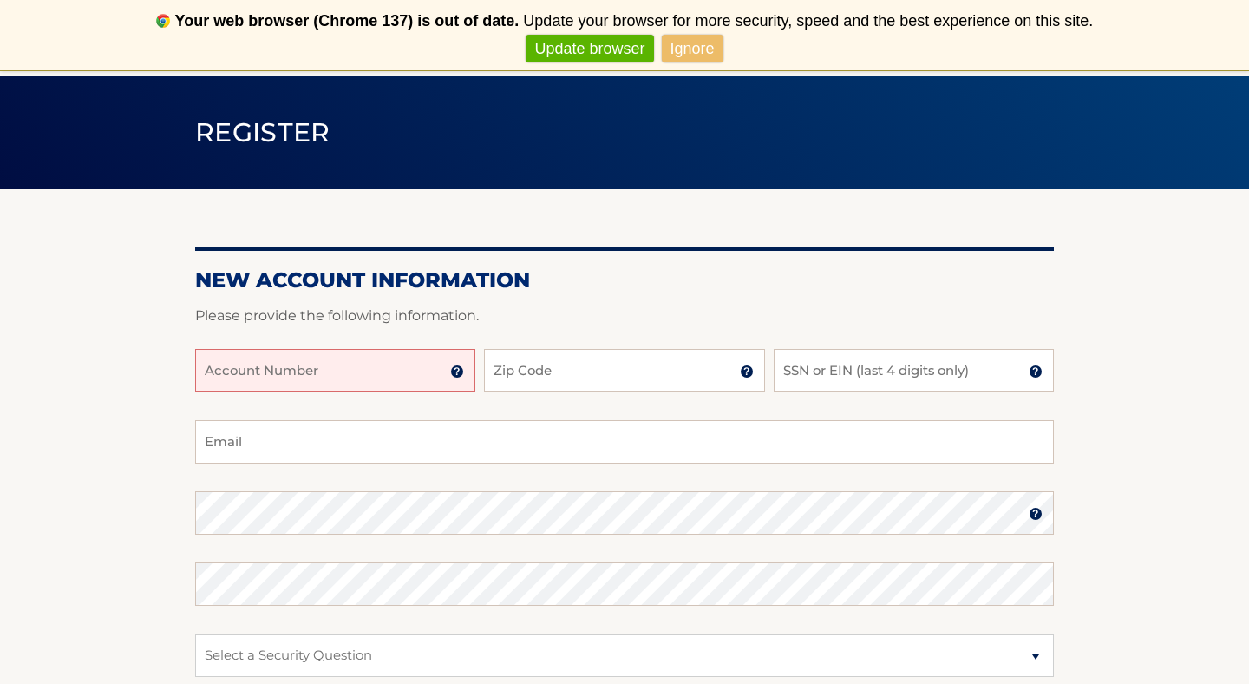
scroll to position [89, 0]
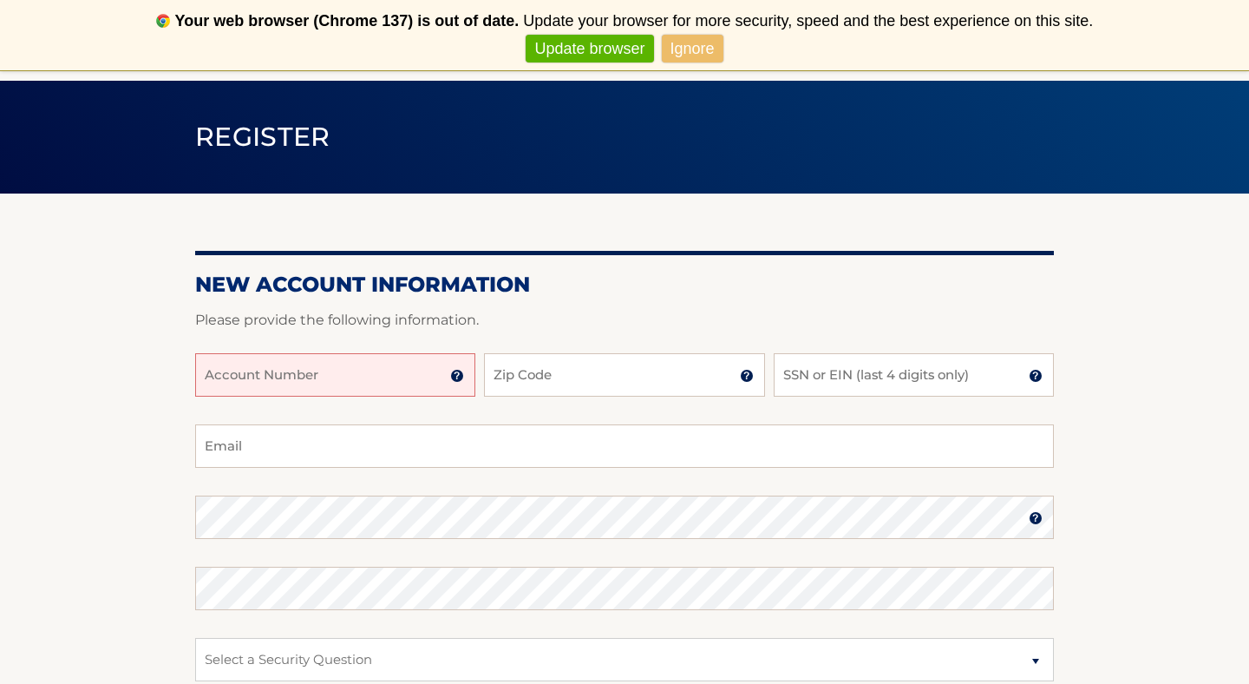
click at [701, 39] on link "Ignore" at bounding box center [693, 49] width 62 height 29
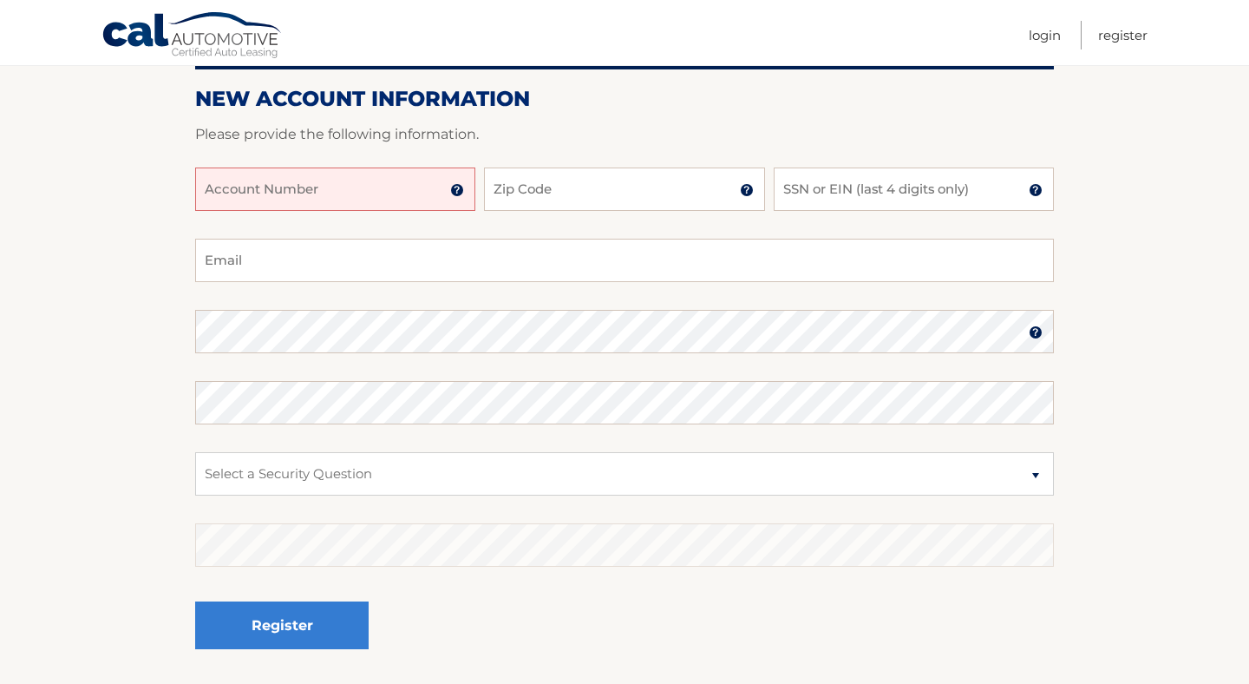
scroll to position [183, 0]
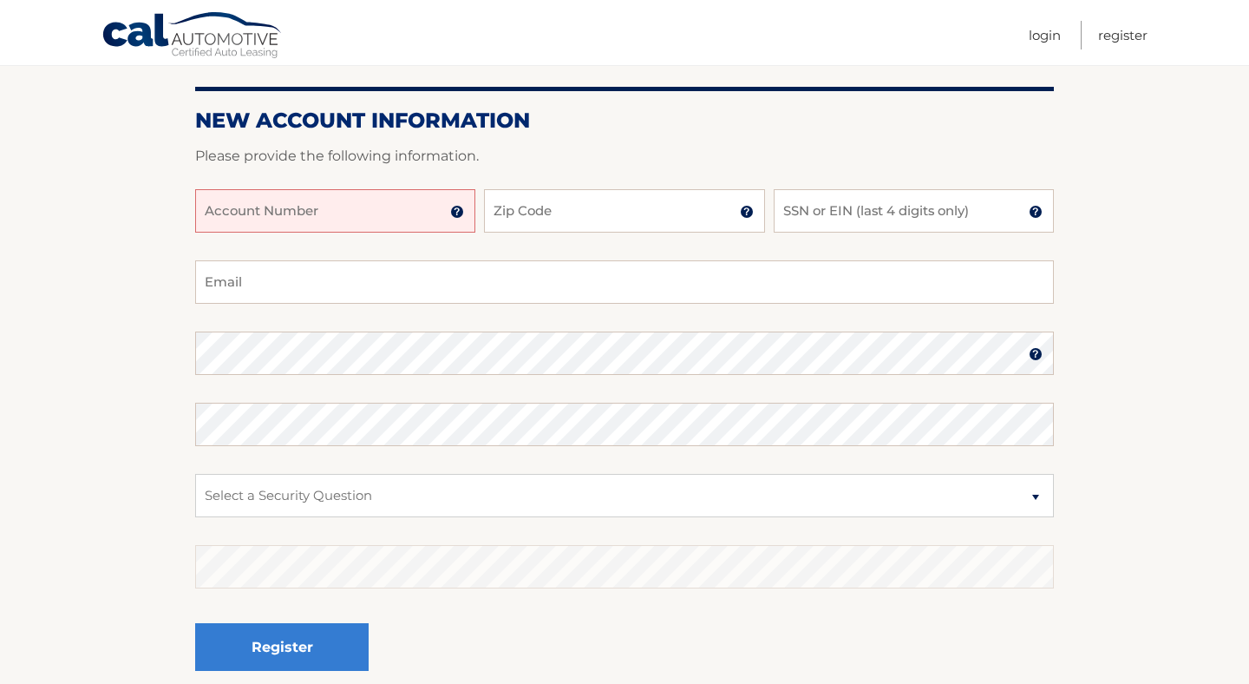
click at [368, 215] on input "Account Number" at bounding box center [335, 210] width 280 height 43
type input "44455970865"
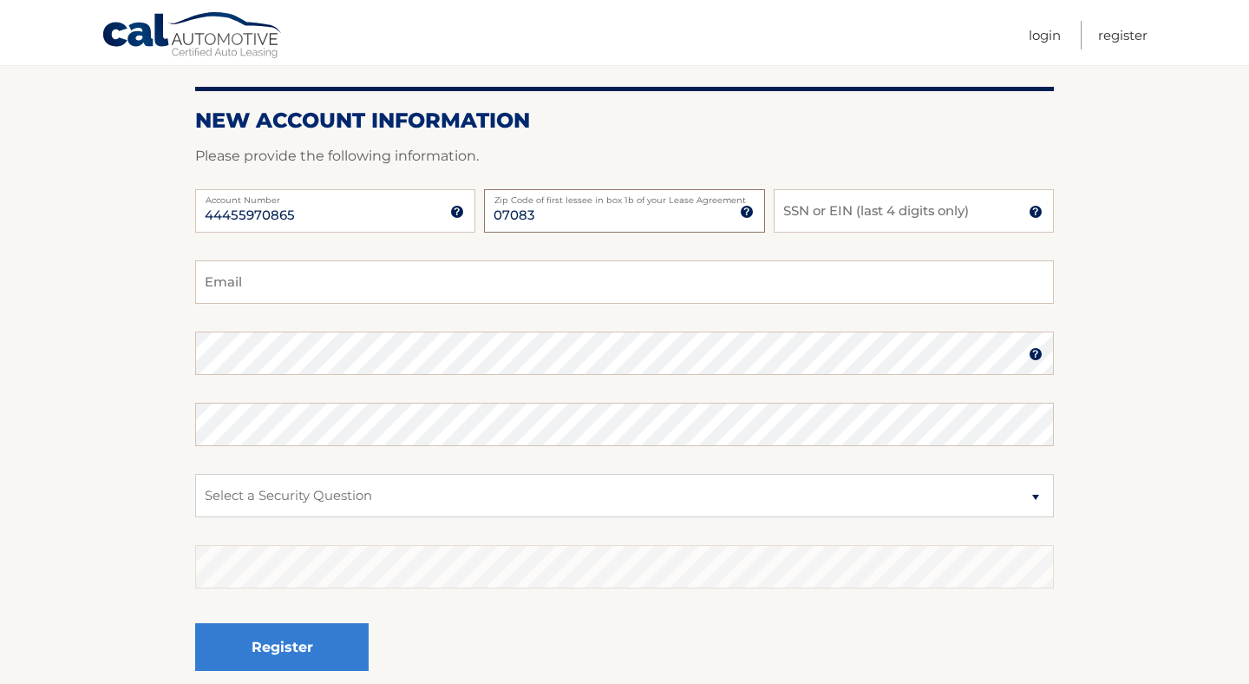
type input "07083"
type input "6670"
type input "johnveneziano1@gmail.com"
click at [818, 488] on select "Select a Security Question What was the name of your elementary school? What is…" at bounding box center [624, 495] width 859 height 43
select select "2"
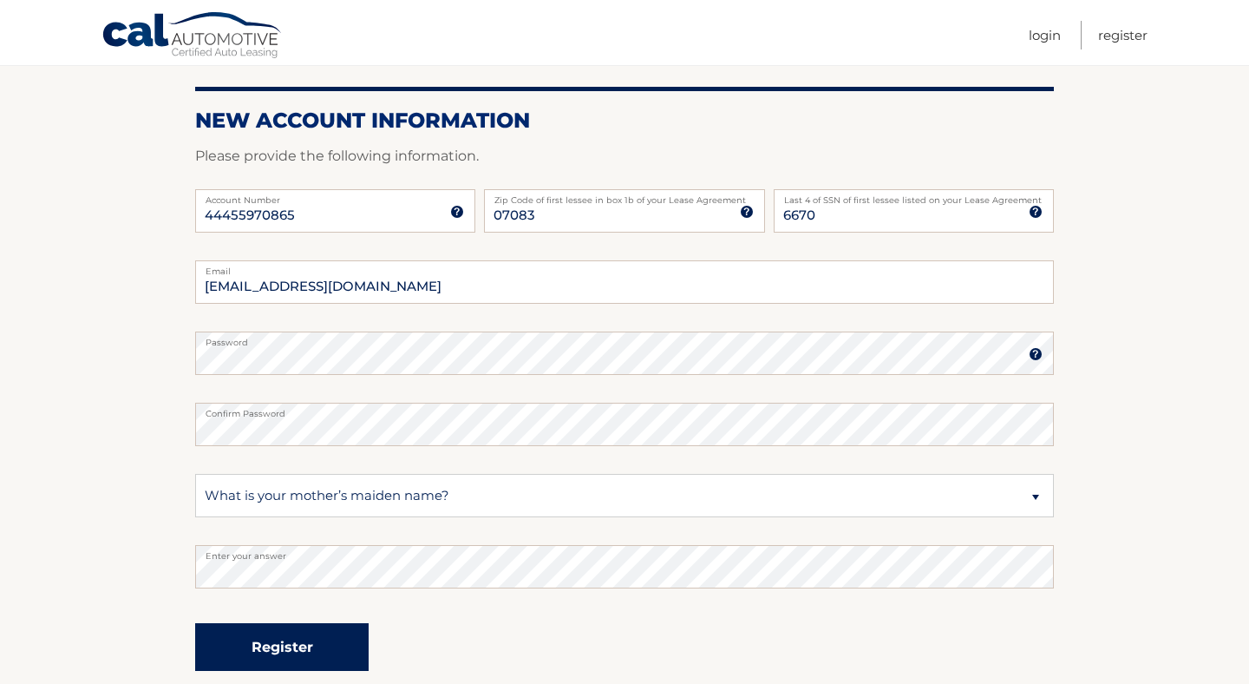
click at [339, 630] on button "Register" at bounding box center [281, 647] width 173 height 48
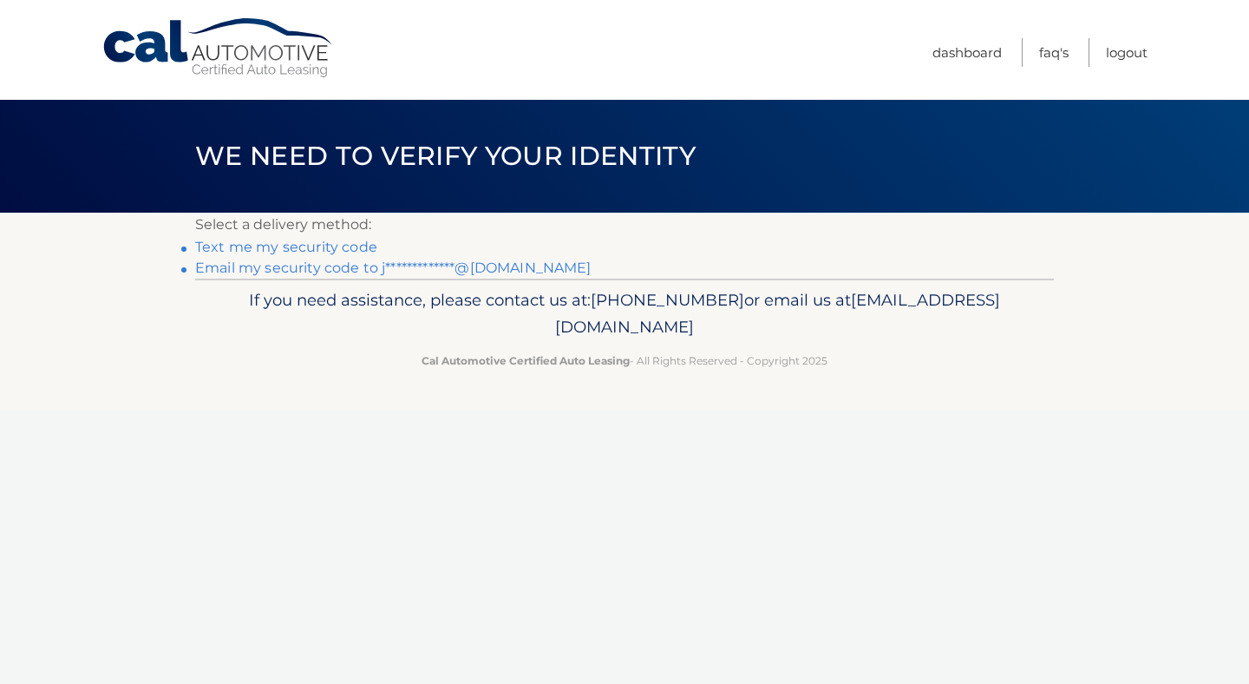
click at [520, 265] on link "**********" at bounding box center [393, 267] width 396 height 16
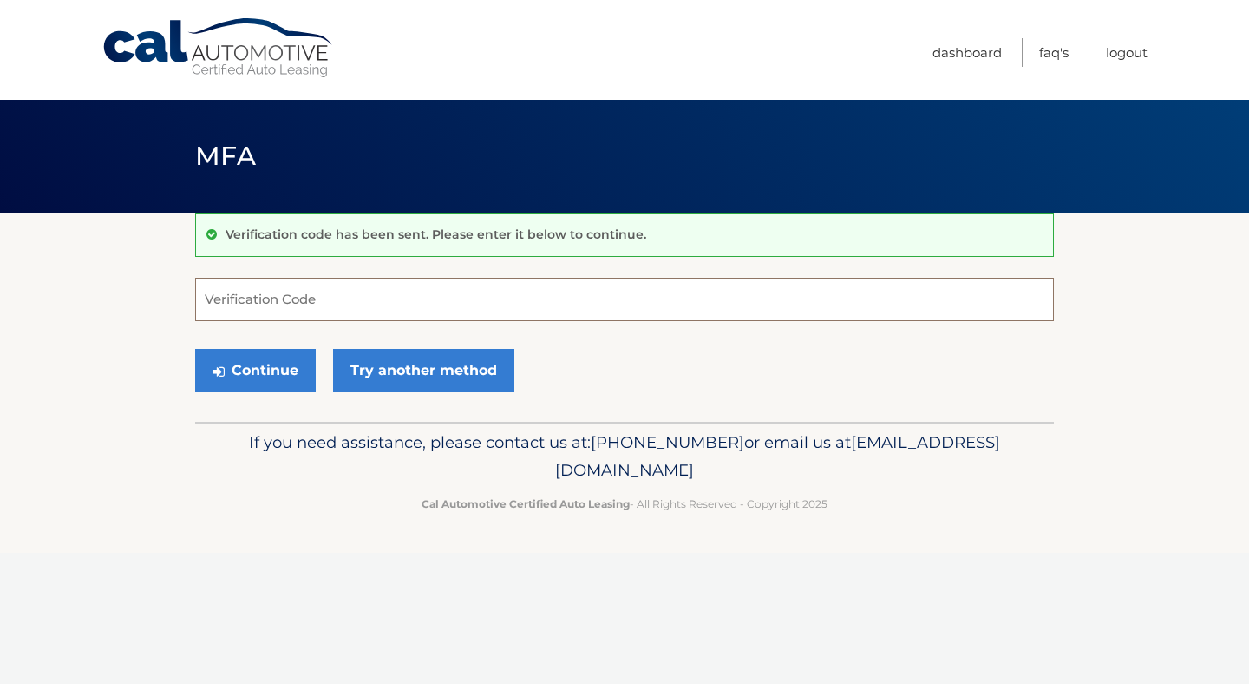
click at [738, 306] on input "Verification Code" at bounding box center [624, 299] width 859 height 43
paste input "647571"
type input "647571"
click at [276, 370] on button "Continue" at bounding box center [255, 370] width 121 height 43
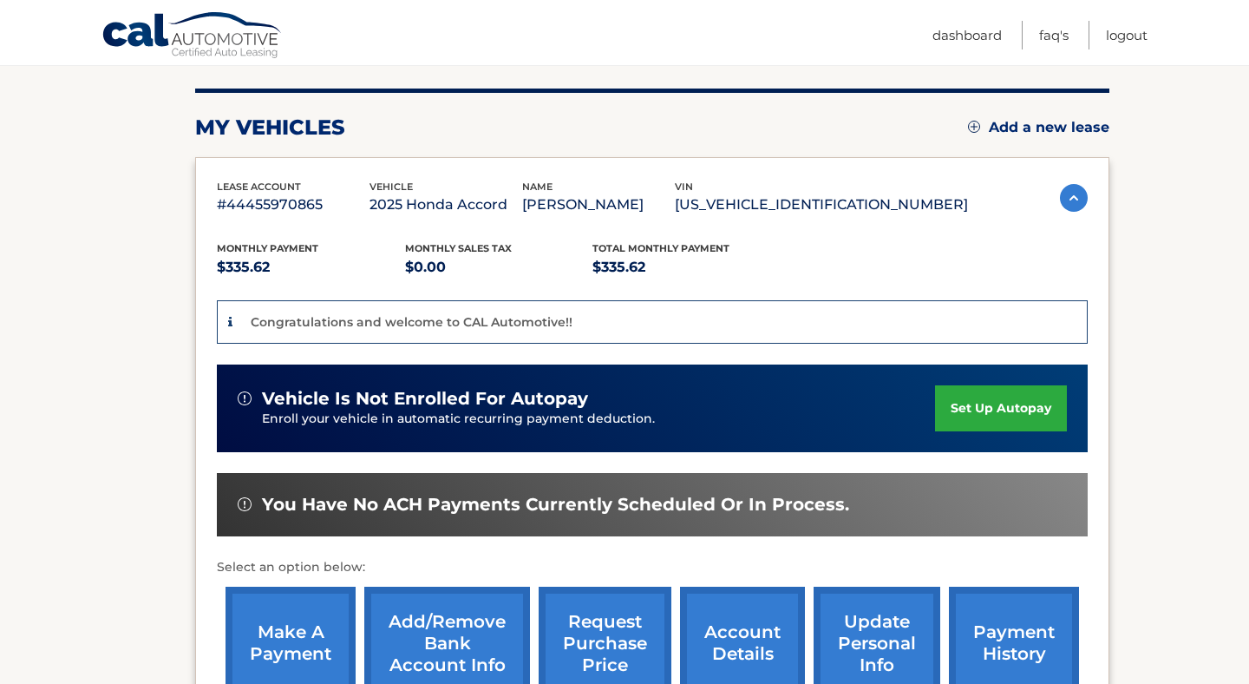
scroll to position [203, 0]
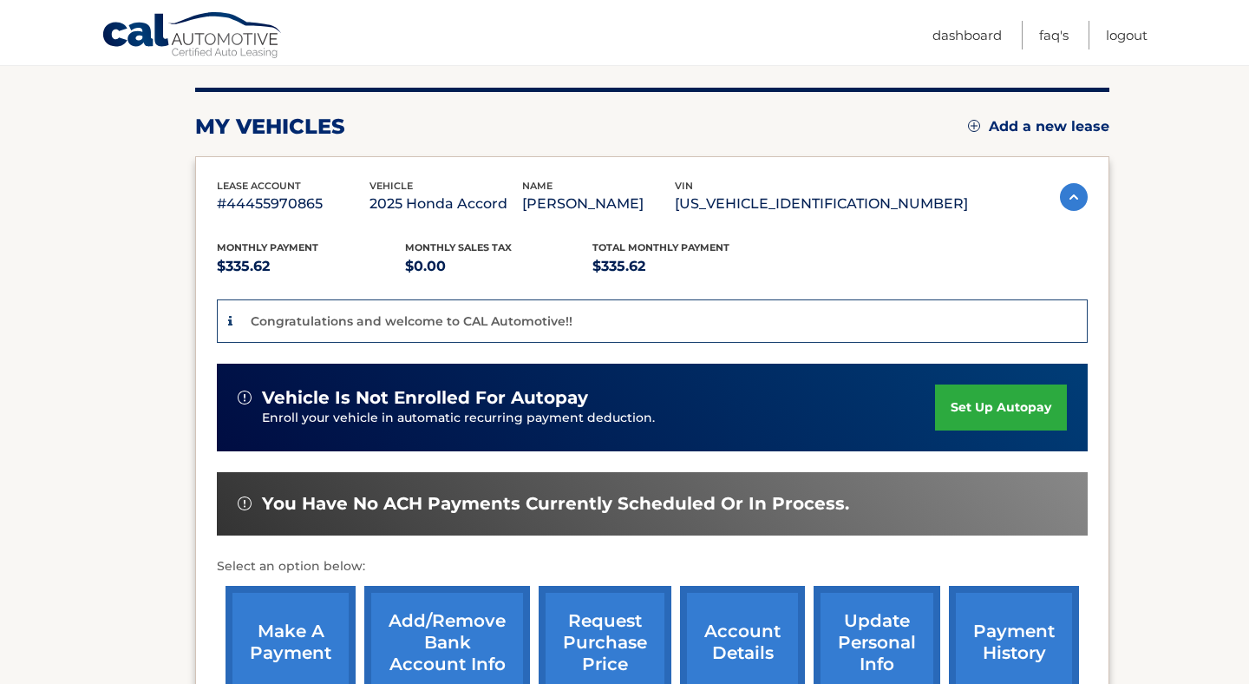
click at [998, 414] on link "set up autopay" at bounding box center [1001, 407] width 132 height 46
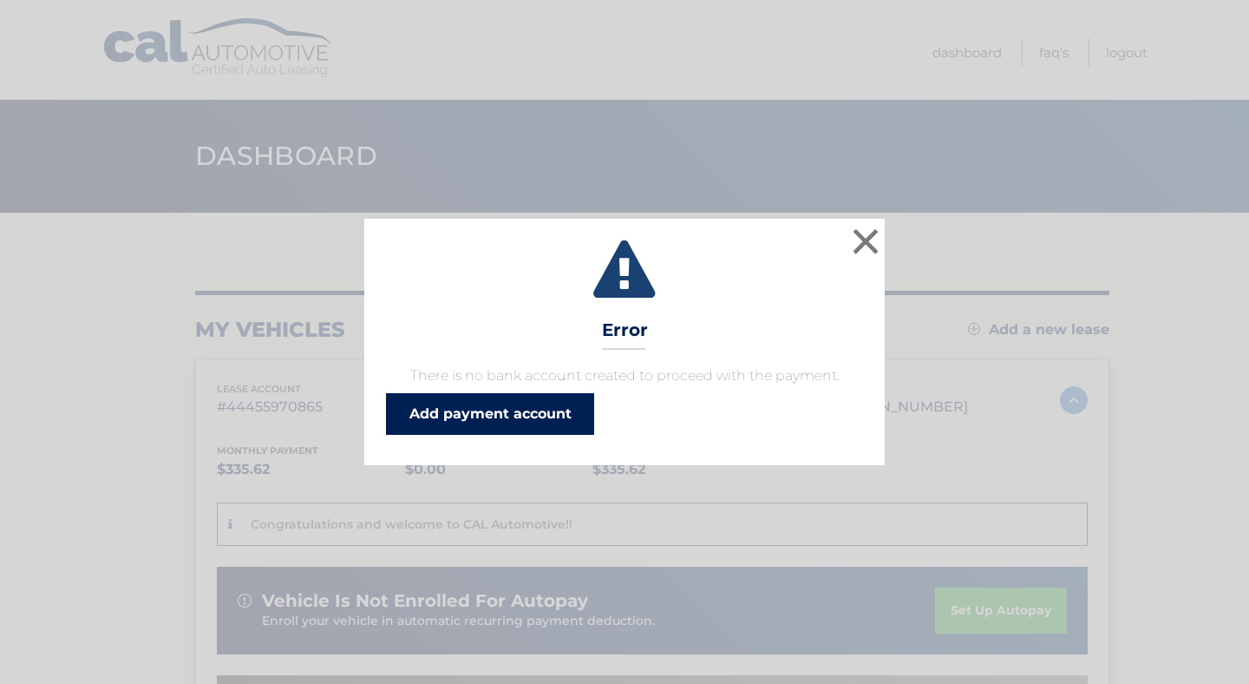
click at [480, 425] on link "Add payment account" at bounding box center [490, 414] width 208 height 42
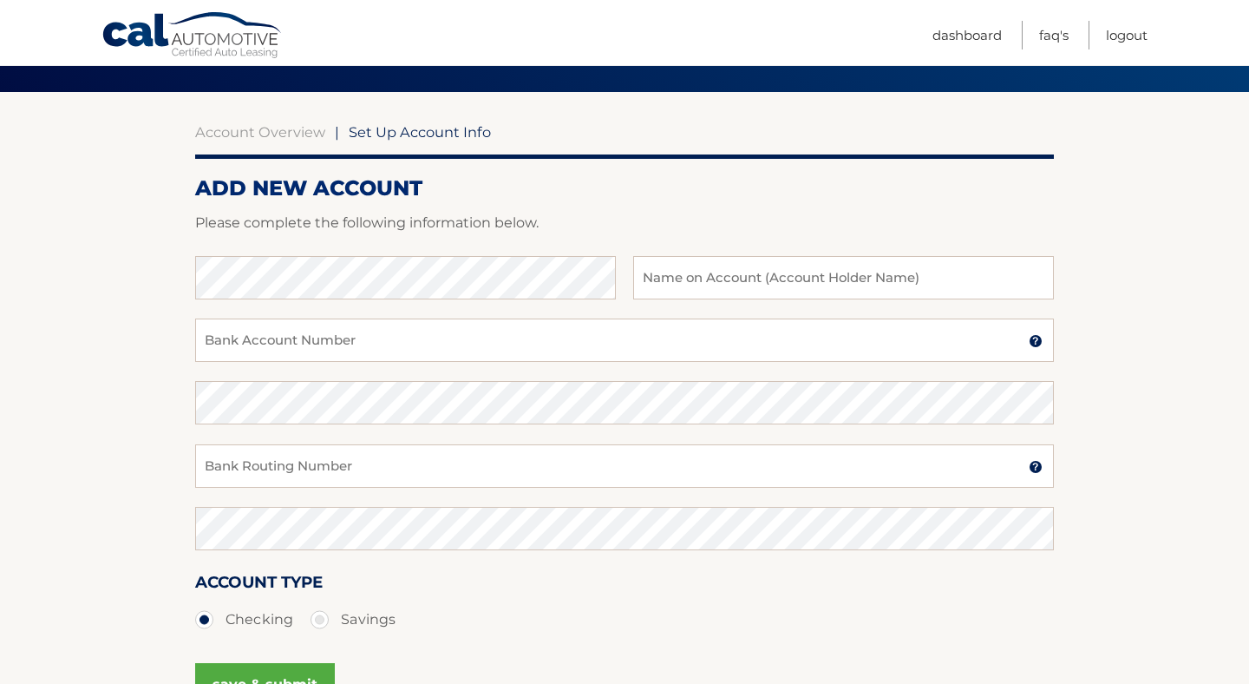
scroll to position [164, 0]
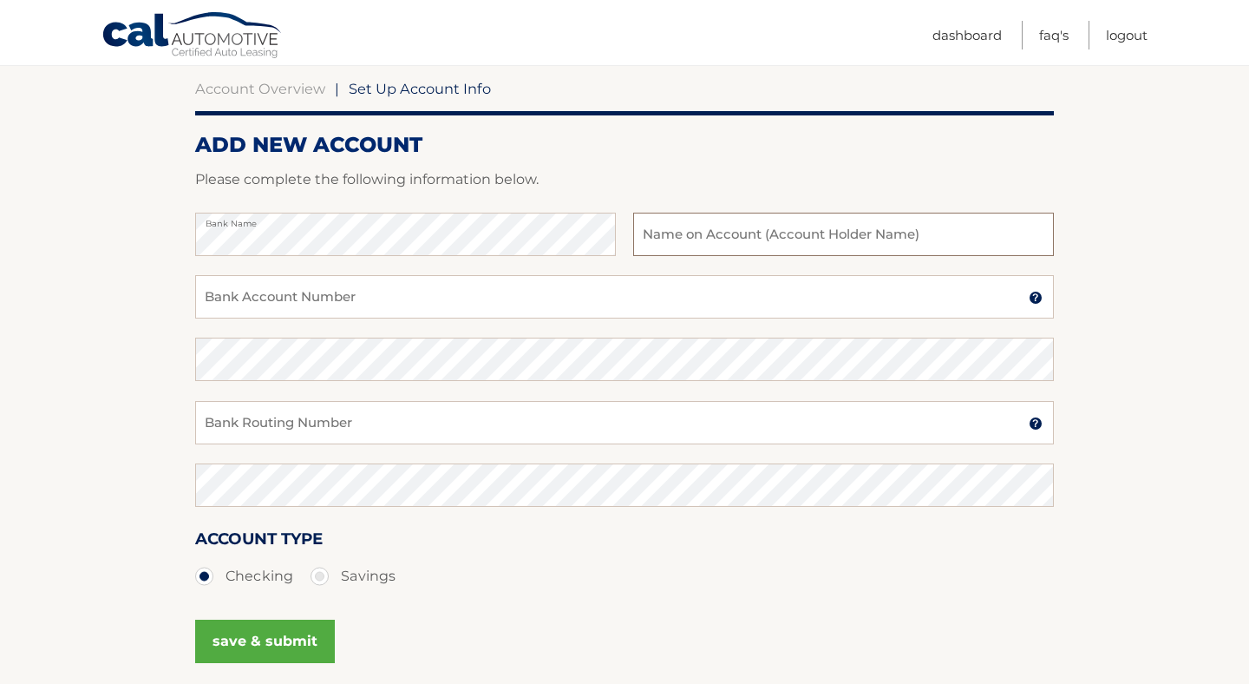
click at [746, 234] on input "text" at bounding box center [843, 234] width 421 height 43
type input "[PERSON_NAME]"
click at [362, 291] on input "Bank Account Number" at bounding box center [624, 296] width 859 height 43
paste input "560681477"
type input "560681477"
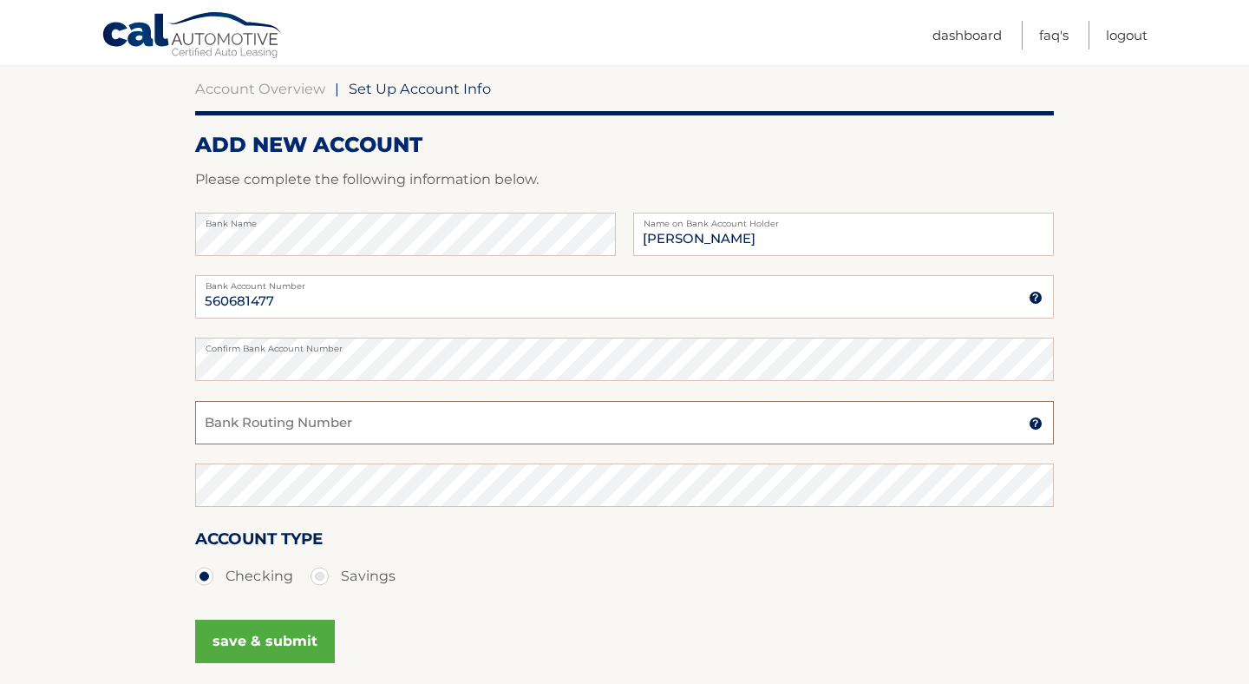
click at [411, 411] on input "Bank Routing Number" at bounding box center [624, 422] width 859 height 43
paste input "021202337"
type input "021202337"
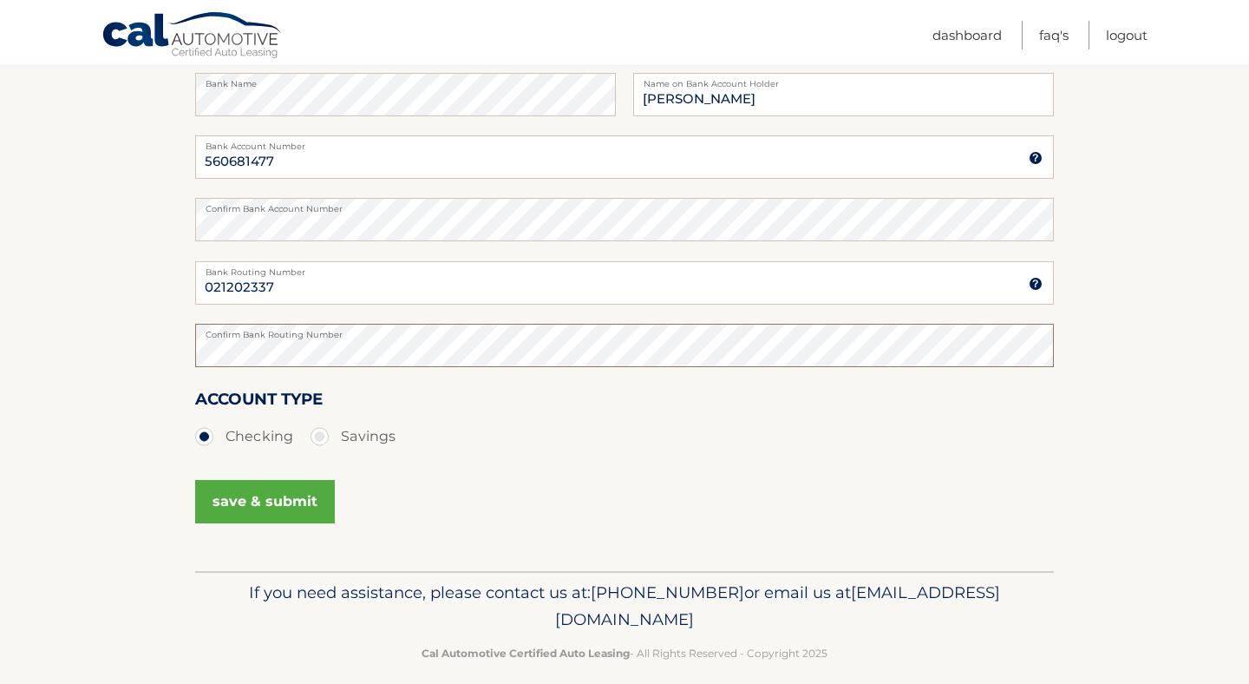
scroll to position [323, 0]
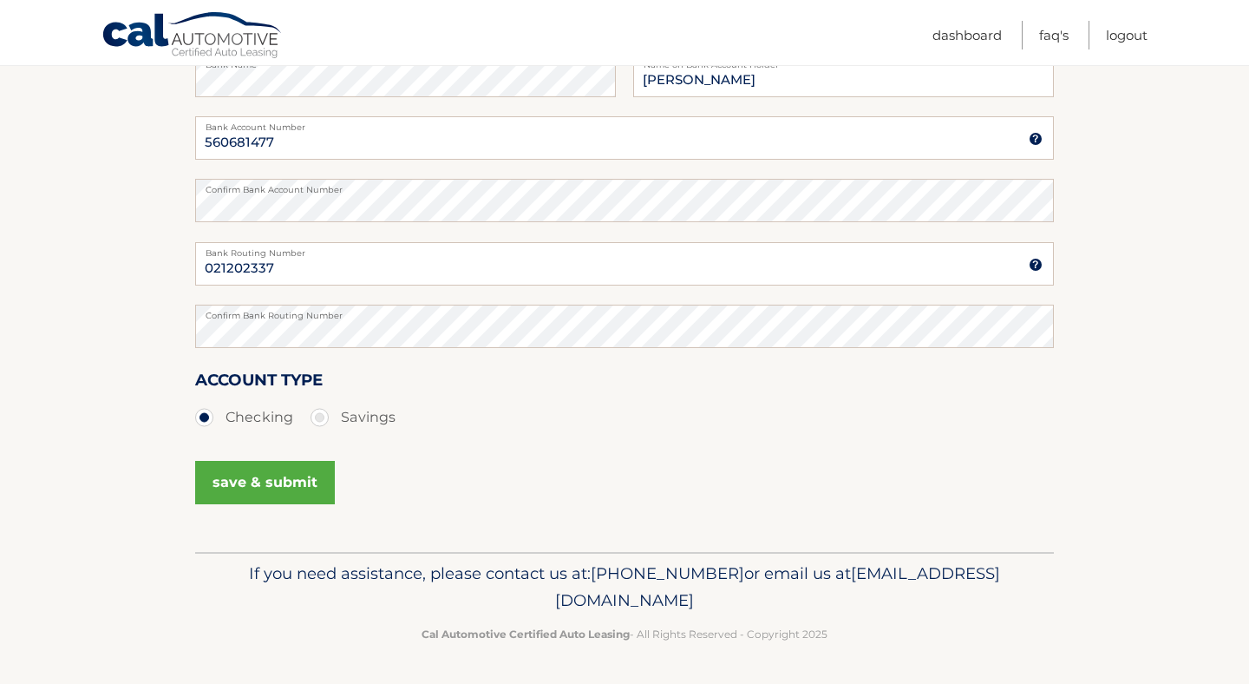
click at [239, 486] on button "save & submit" at bounding box center [265, 482] width 140 height 43
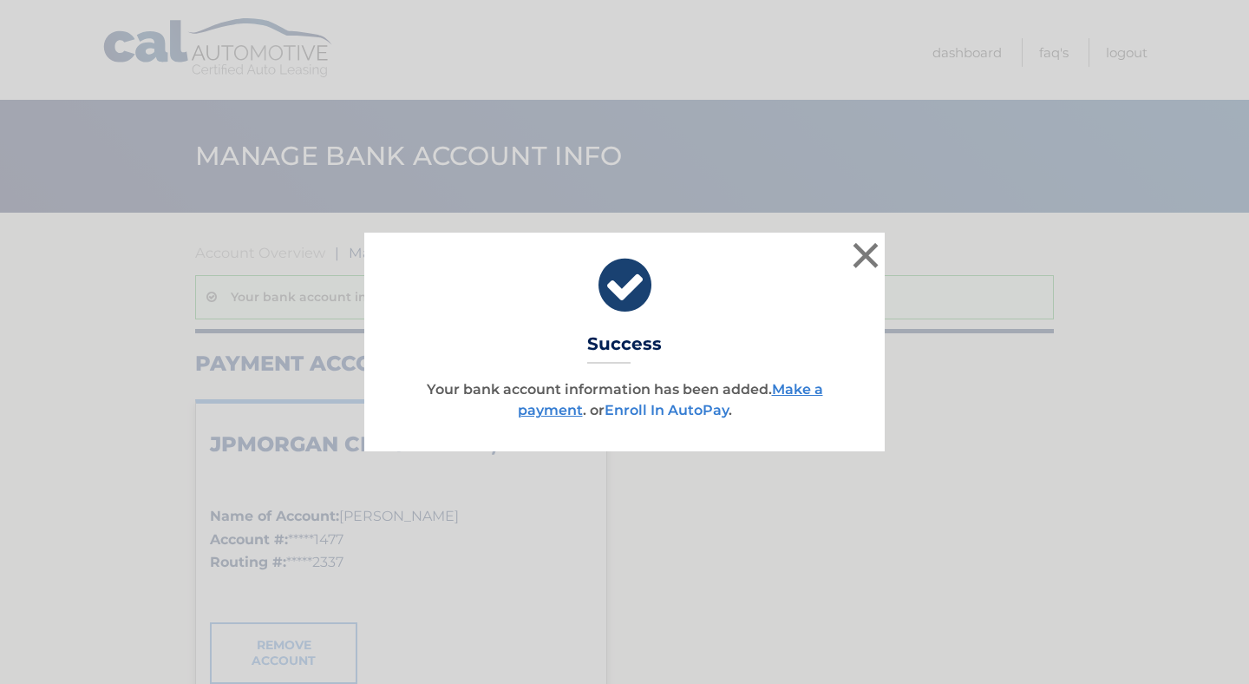
click at [696, 407] on link "Enroll In AutoPay" at bounding box center [667, 410] width 124 height 16
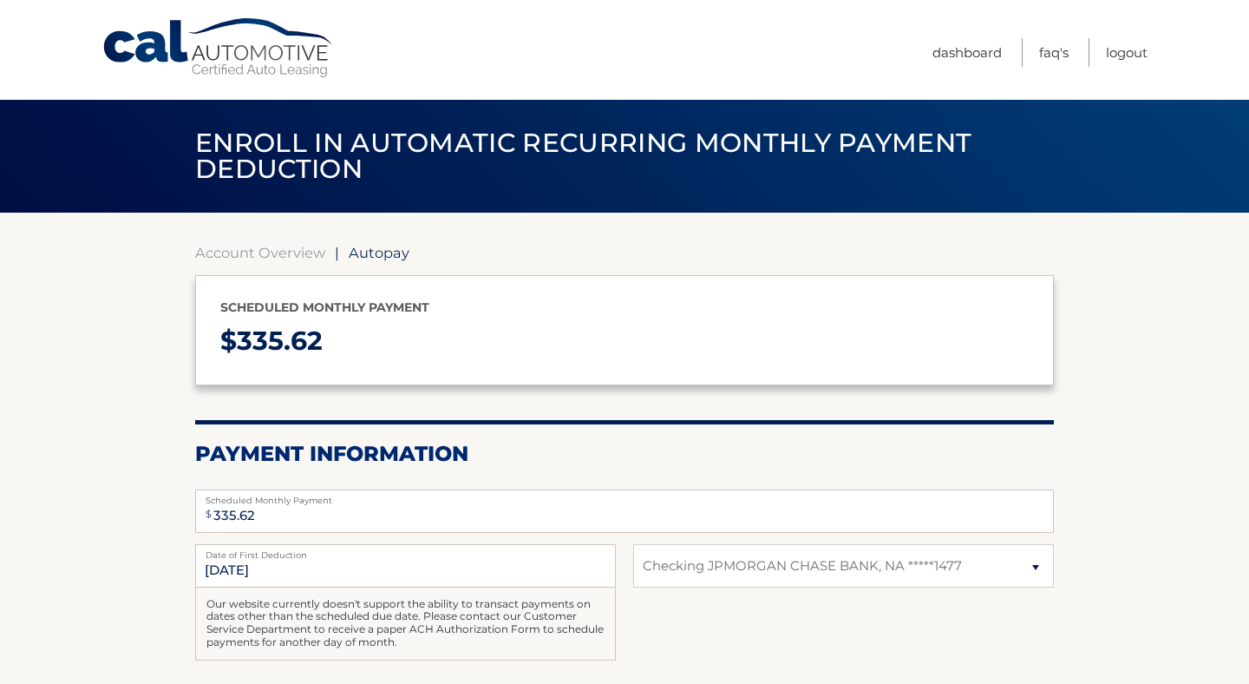
select select "ODE4MTg1N2YtNWExNS00Yjk4LWIzYjYtZmE0ZThiNjQ5ZTQz"
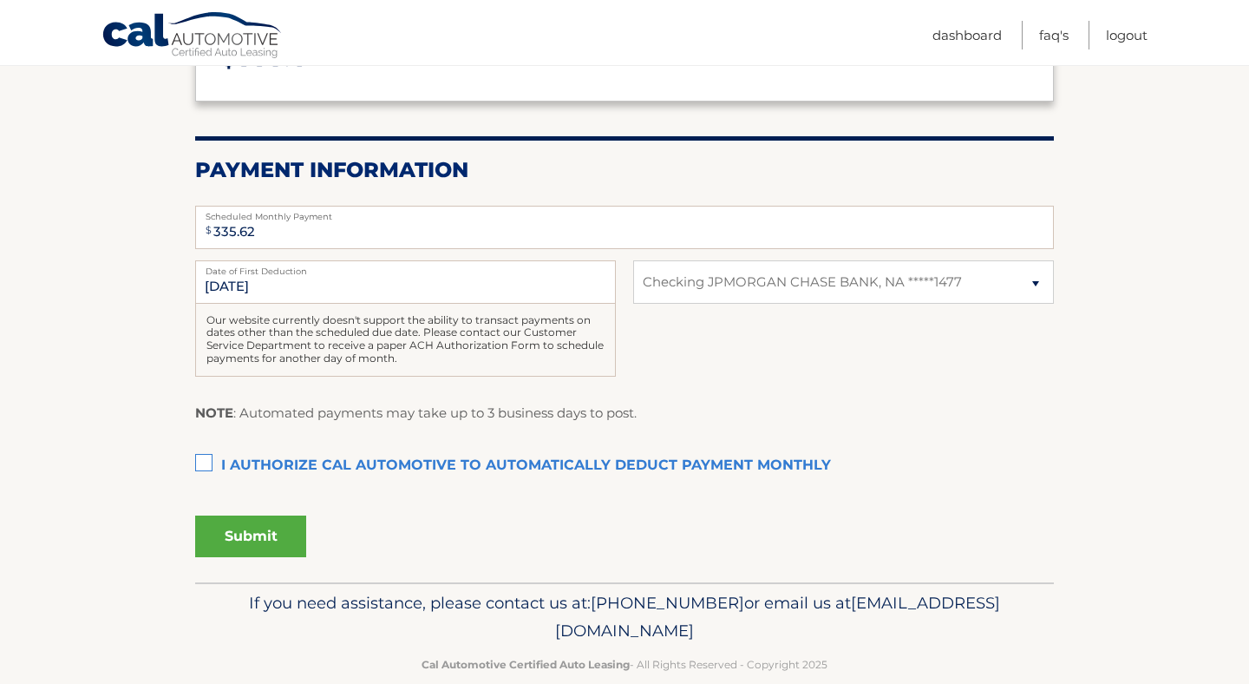
scroll to position [287, 0]
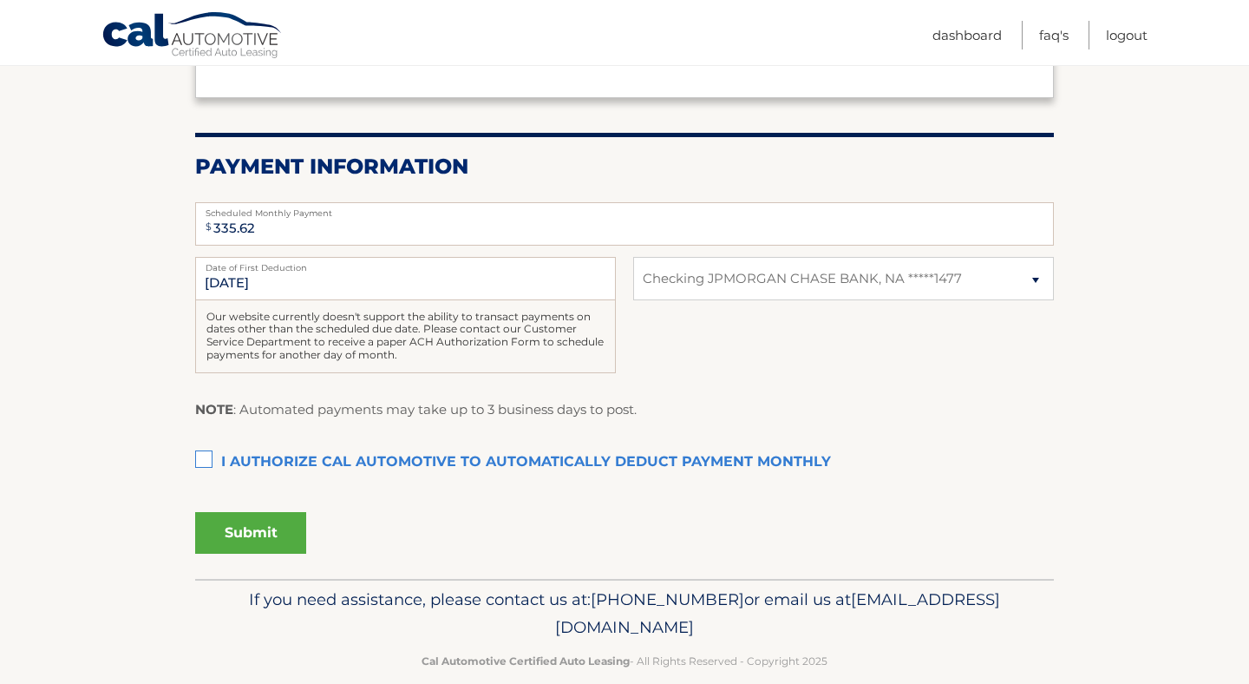
click at [205, 460] on label "I authorize cal automotive to automatically deduct payment monthly This checkbo…" at bounding box center [624, 462] width 859 height 35
click at [0, 0] on input "I authorize cal automotive to automatically deduct payment monthly This checkbo…" at bounding box center [0, 0] width 0 height 0
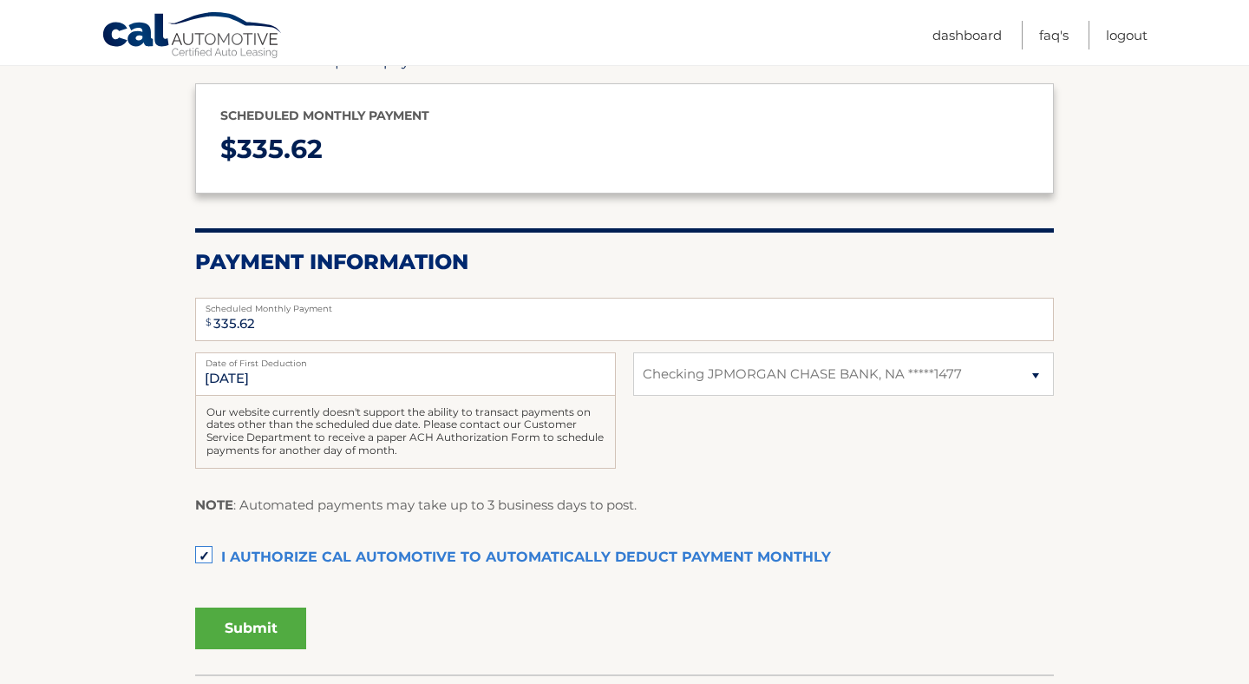
scroll to position [210, 0]
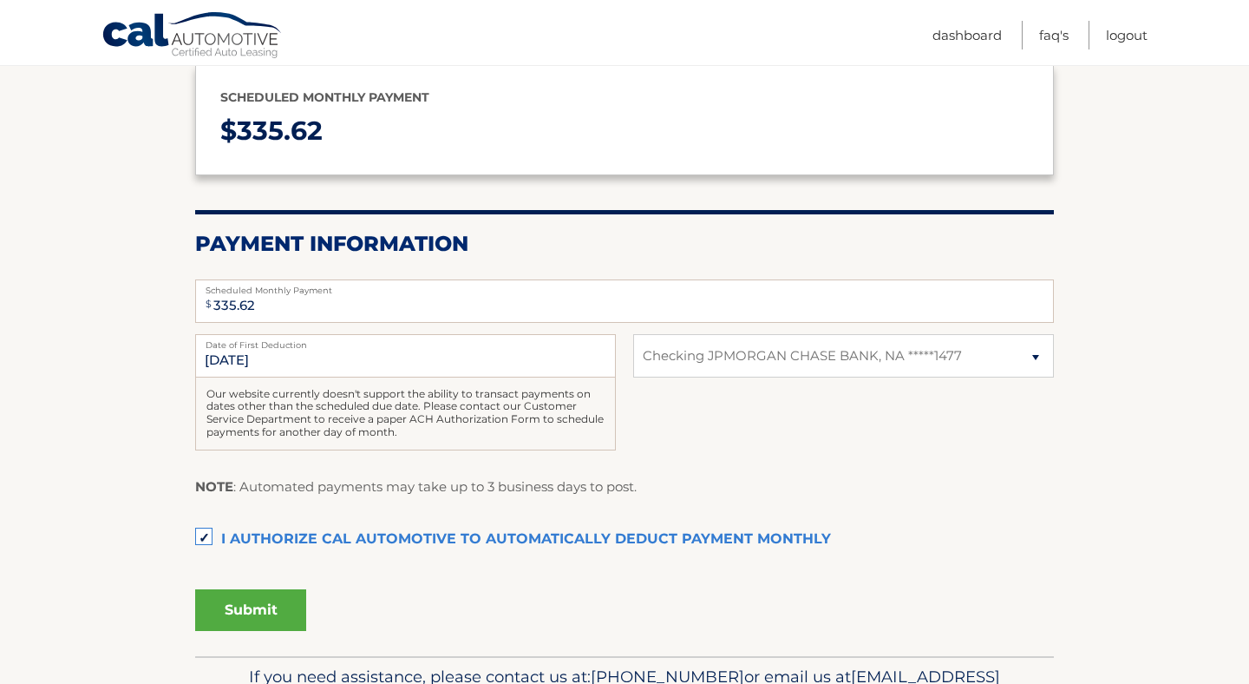
click at [252, 606] on button "Submit" at bounding box center [250, 610] width 111 height 42
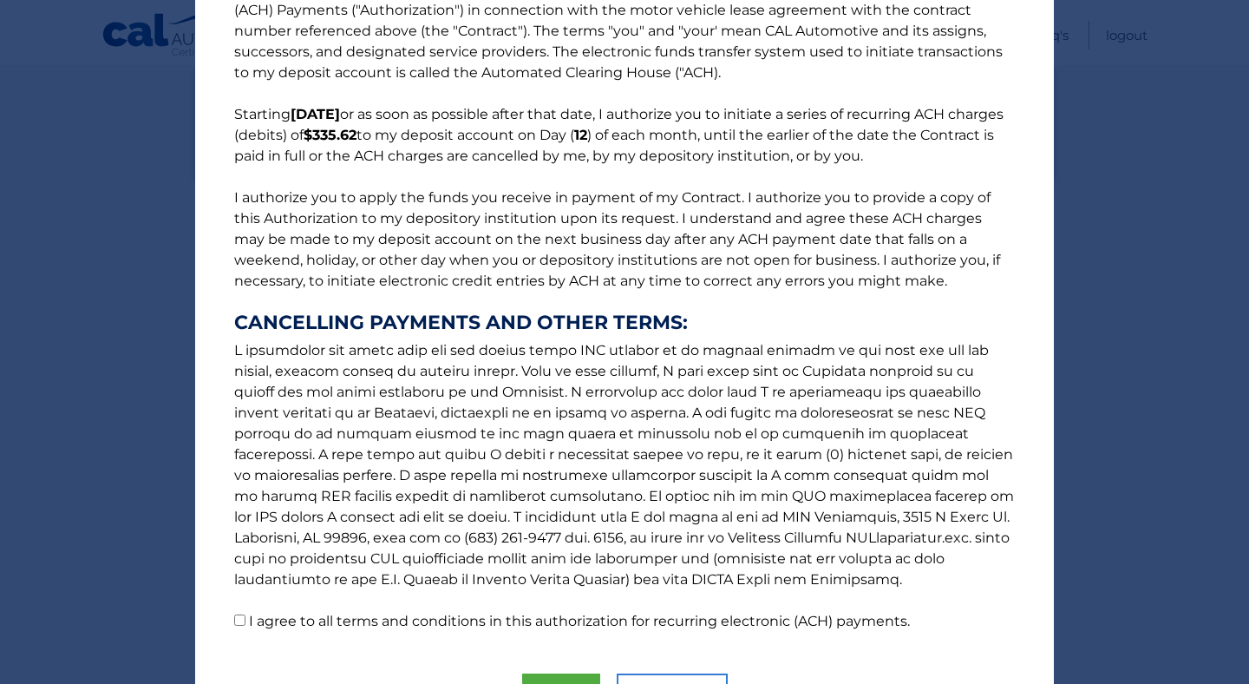
scroll to position [156, 0]
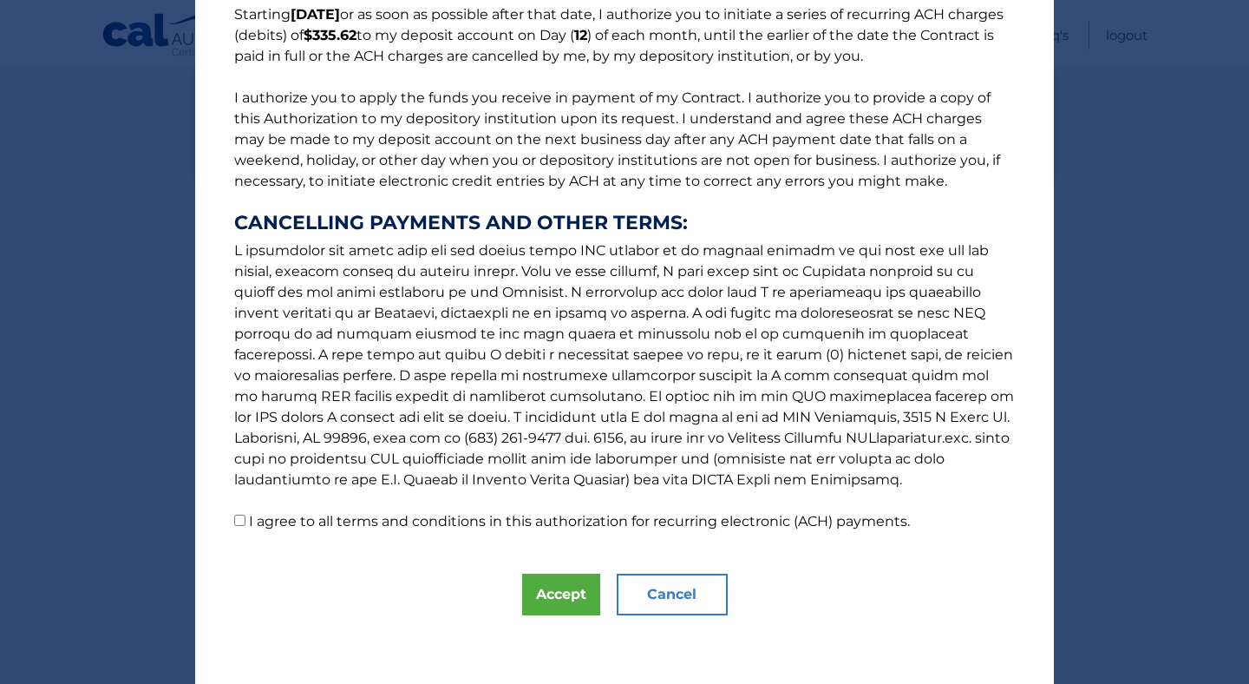
click at [491, 525] on label "I agree to all terms and conditions in this authorization for recurring electro…" at bounding box center [579, 521] width 661 height 16
click at [246, 525] on input "I agree to all terms and conditions in this authorization for recurring electro…" at bounding box center [239, 519] width 11 height 11
checkbox input "true"
click at [543, 593] on button "Accept" at bounding box center [561, 594] width 78 height 42
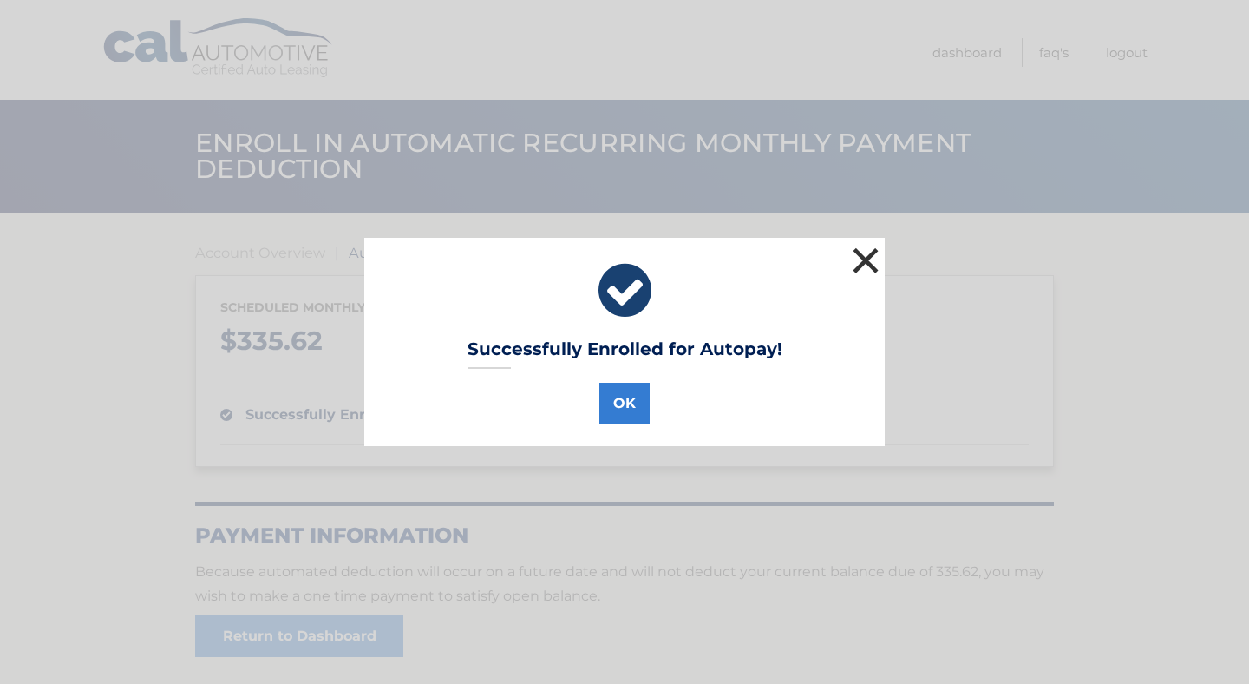
click at [868, 268] on button "×" at bounding box center [865, 260] width 35 height 35
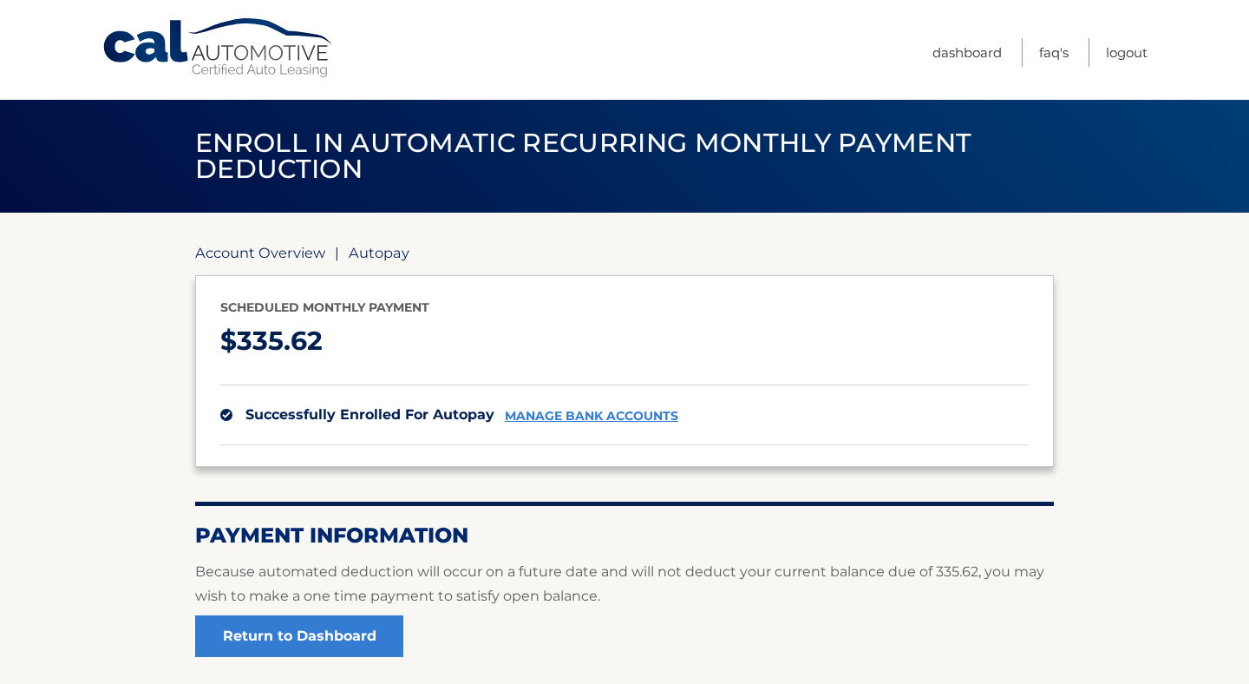
click at [302, 251] on link "Account Overview" at bounding box center [260, 252] width 130 height 17
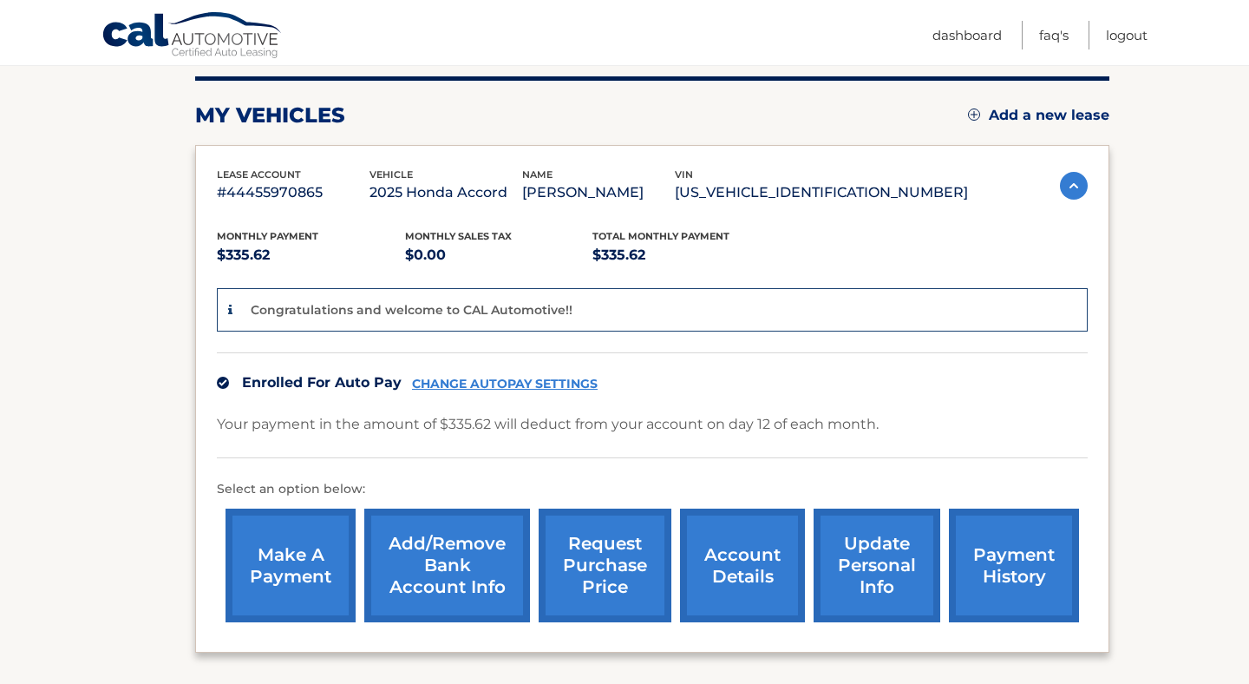
scroll to position [212, 0]
